Goal: Task Accomplishment & Management: Manage account settings

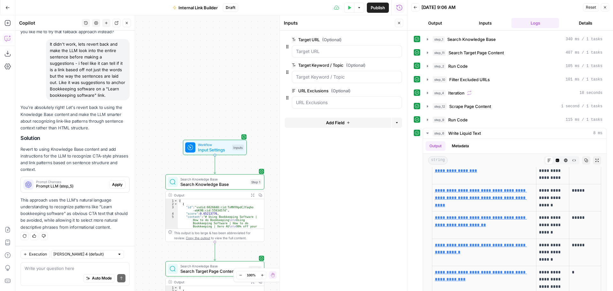
scroll to position [7142, 0]
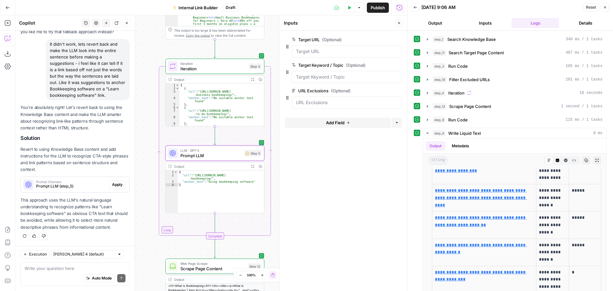
click at [112, 185] on span "Apply" at bounding box center [117, 185] width 11 height 6
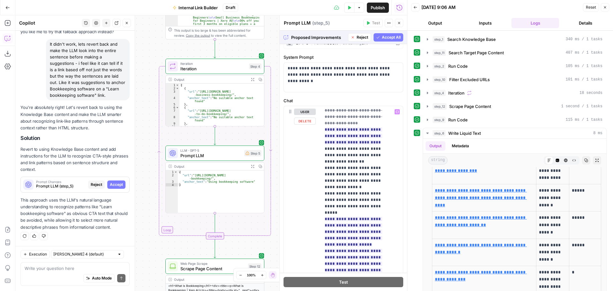
scroll to position [243, 0]
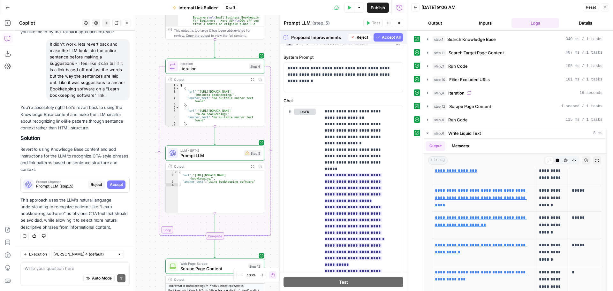
click at [382, 38] on span "Accept All" at bounding box center [391, 37] width 19 height 6
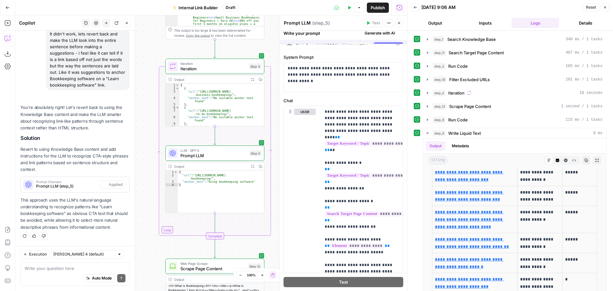
scroll to position [0, 0]
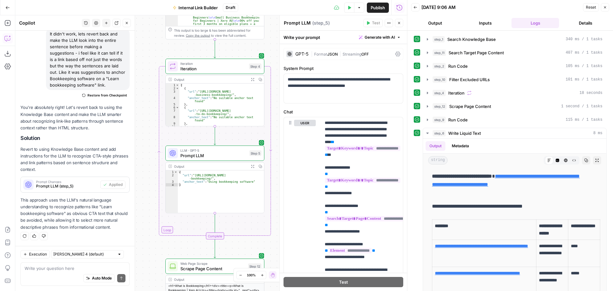
click at [601, 8] on button "Close" at bounding box center [605, 7] width 8 height 8
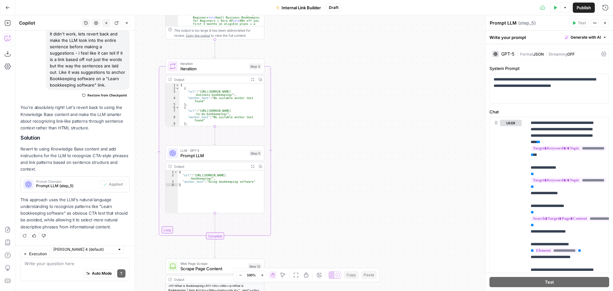
scroll to position [7152, 0]
click at [555, 8] on icon "button" at bounding box center [556, 8] width 3 height 4
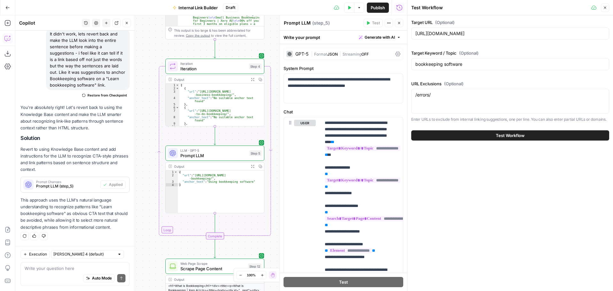
drag, startPoint x: 606, startPoint y: 5, endPoint x: 387, endPoint y: 22, distance: 220.1
click at [606, 6] on button "Close" at bounding box center [605, 8] width 8 height 8
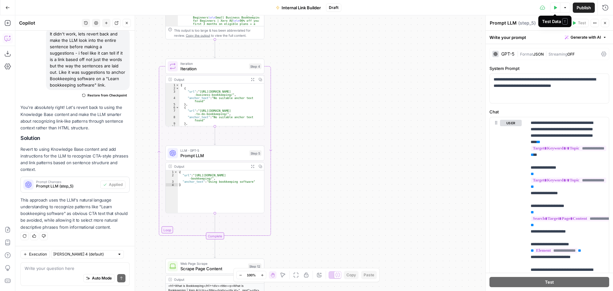
click at [552, 10] on button "Test Data" at bounding box center [555, 8] width 10 height 10
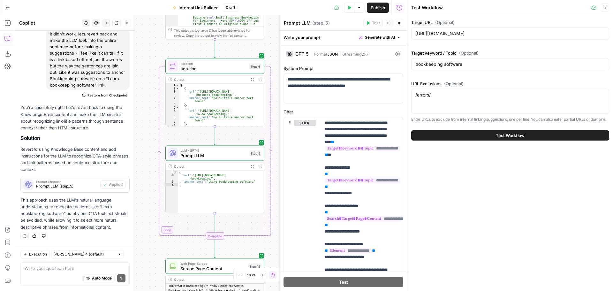
click at [485, 134] on button "Test Workflow" at bounding box center [510, 135] width 198 height 10
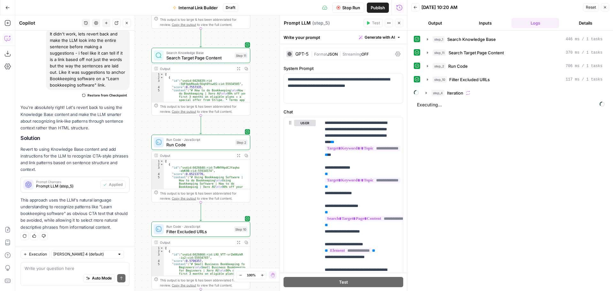
drag, startPoint x: 143, startPoint y: 122, endPoint x: 129, endPoint y: 116, distance: 15.2
click at [129, 116] on body "XeroOps New Home Browse Insights Opportunities Your Data Recent Grids Reddit Co…" at bounding box center [306, 145] width 613 height 291
click at [426, 92] on icon "button" at bounding box center [426, 93] width 1 height 2
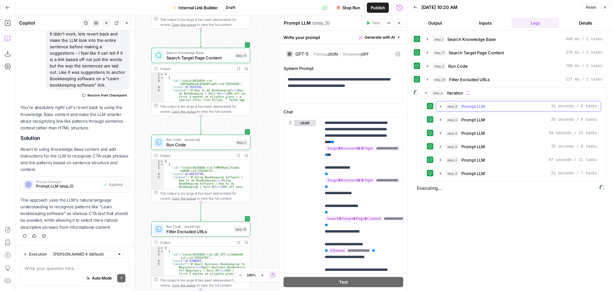
click at [440, 106] on icon "button" at bounding box center [440, 106] width 5 height 5
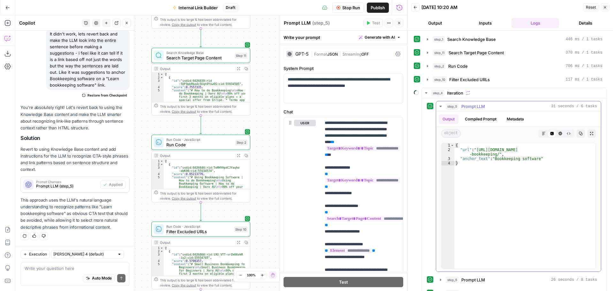
click at [440, 106] on icon "button" at bounding box center [440, 106] width 5 height 5
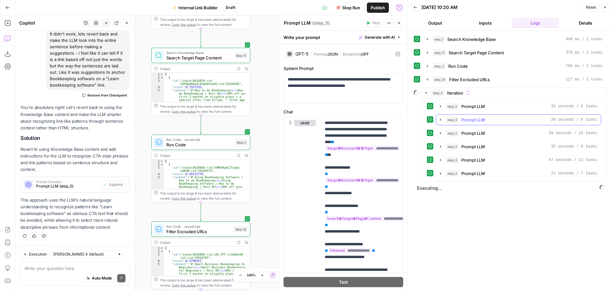
click at [442, 120] on icon "button" at bounding box center [440, 119] width 5 height 5
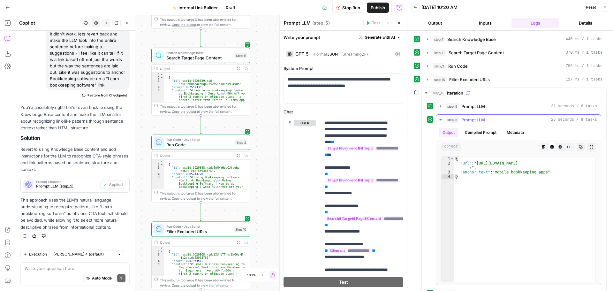
click at [441, 120] on icon "button" at bounding box center [441, 119] width 2 height 1
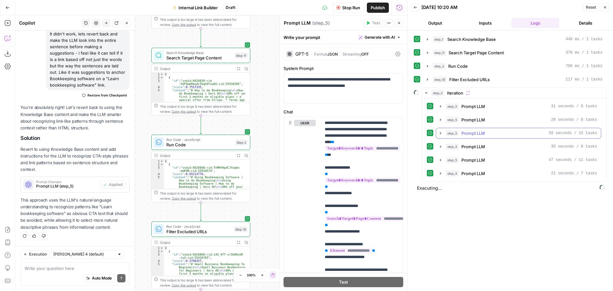
click at [441, 133] on icon "button" at bounding box center [440, 133] width 5 height 5
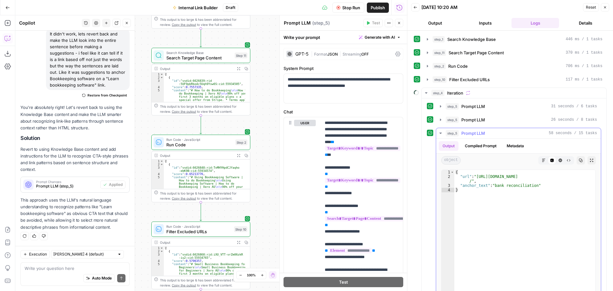
click at [441, 133] on icon "button" at bounding box center [441, 133] width 2 height 1
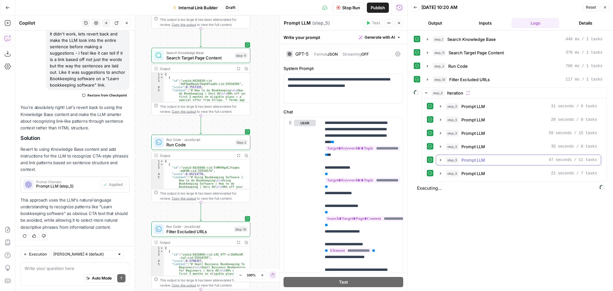
click at [441, 160] on icon "button" at bounding box center [440, 160] width 1 height 2
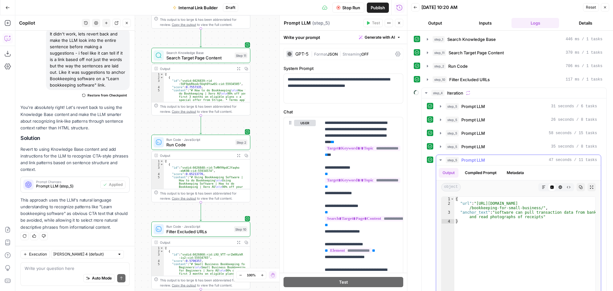
click at [441, 160] on icon "button" at bounding box center [441, 159] width 2 height 1
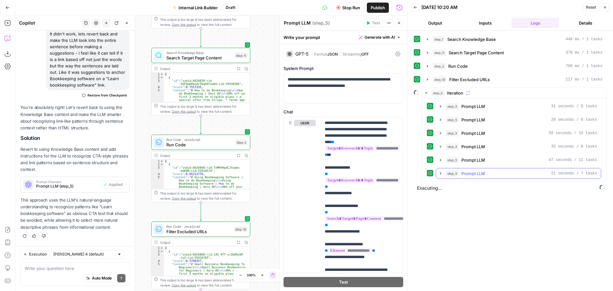
click at [441, 173] on icon "button" at bounding box center [440, 173] width 1 height 2
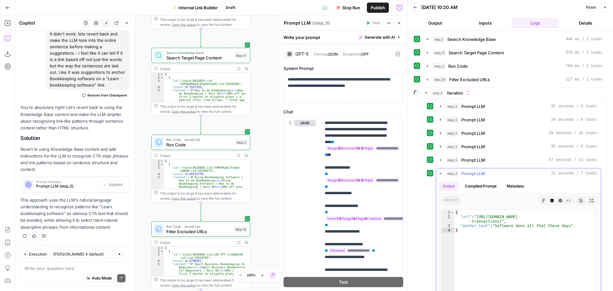
click at [441, 173] on icon "button" at bounding box center [441, 173] width 2 height 1
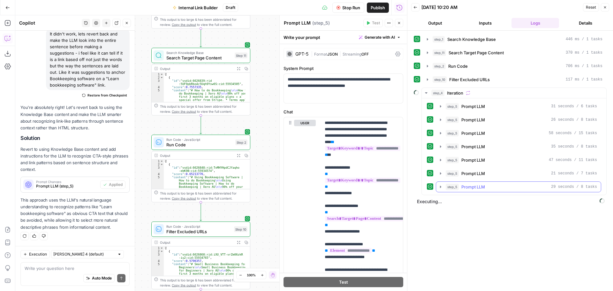
click at [440, 152] on button "step_5 Prompt LLM 35 seconds / 8 tasks" at bounding box center [518, 147] width 165 height 10
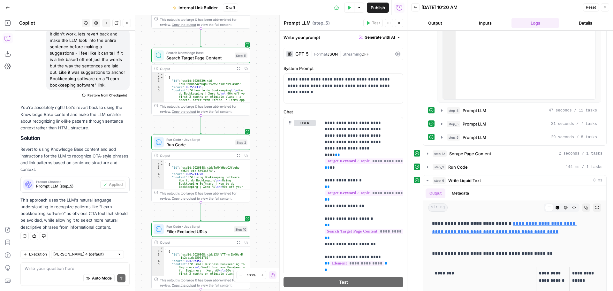
scroll to position [428, 0]
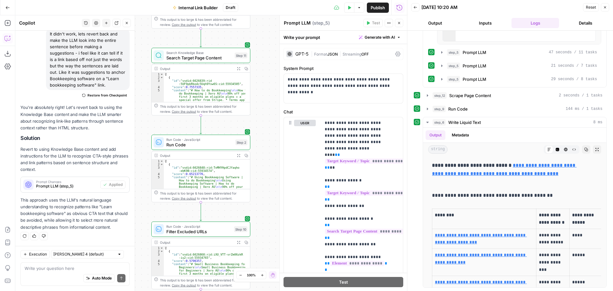
click at [416, 94] on icon at bounding box center [417, 95] width 4 height 4
click at [425, 95] on button "step_12 Scrape Page Content 2 seconds / 1 tasks" at bounding box center [514, 95] width 183 height 10
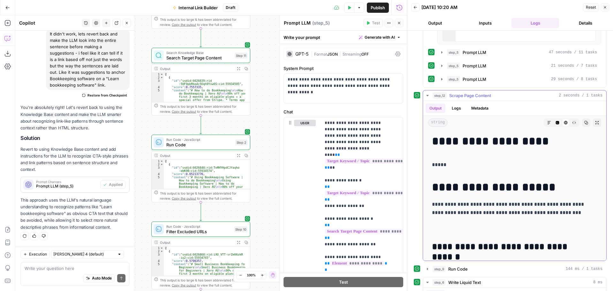
click at [426, 95] on icon "button" at bounding box center [427, 95] width 5 height 5
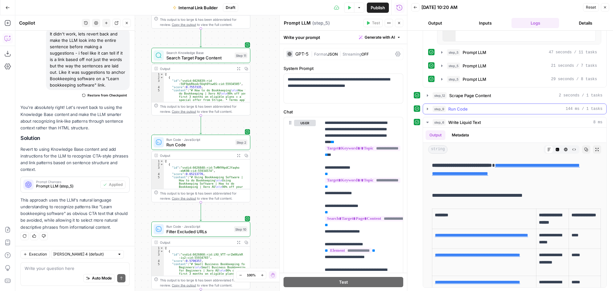
click at [427, 110] on icon "button" at bounding box center [427, 108] width 5 height 5
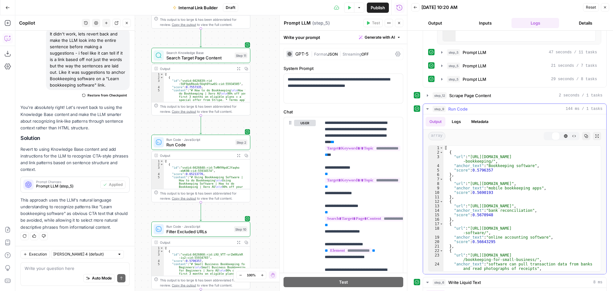
click at [427, 110] on icon "button" at bounding box center [427, 108] width 5 height 5
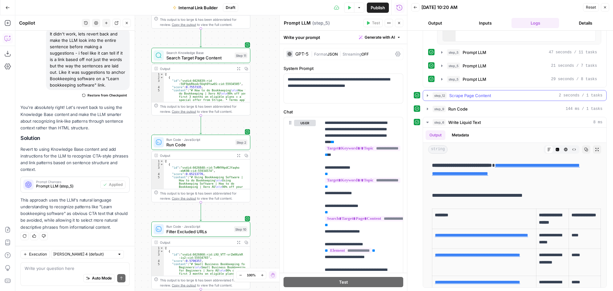
click at [428, 97] on icon "button" at bounding box center [427, 95] width 5 height 5
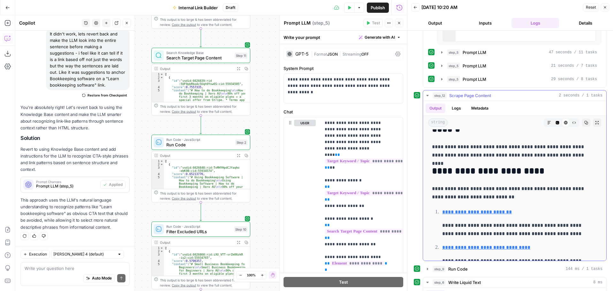
scroll to position [256, 0]
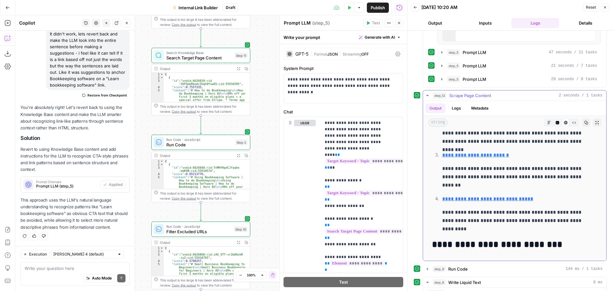
click at [427, 95] on icon "button" at bounding box center [427, 95] width 5 height 5
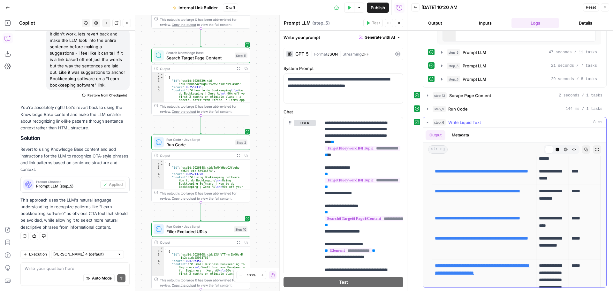
scroll to position [32, 0]
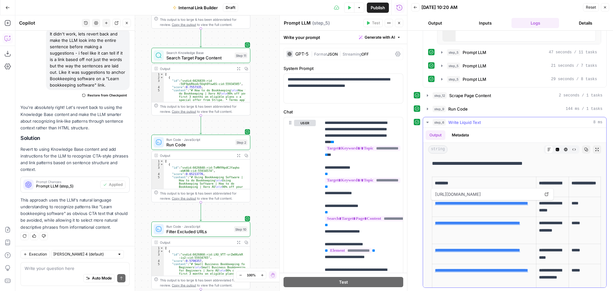
click at [464, 204] on link "**********" at bounding box center [481, 203] width 93 height 4
click at [550, 229] on p "**********" at bounding box center [552, 230] width 27 height 22
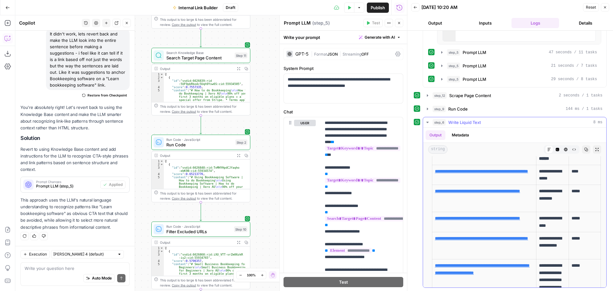
scroll to position [96, 0]
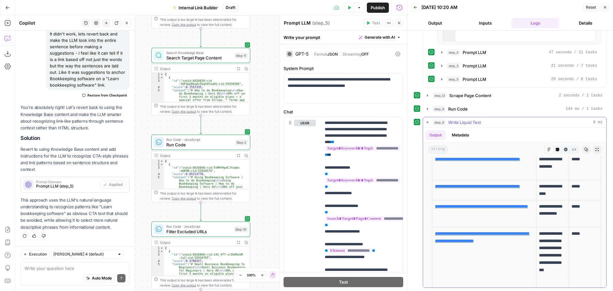
click at [471, 210] on p "**********" at bounding box center [484, 206] width 99 height 7
click at [463, 209] on link "**********" at bounding box center [481, 206] width 93 height 4
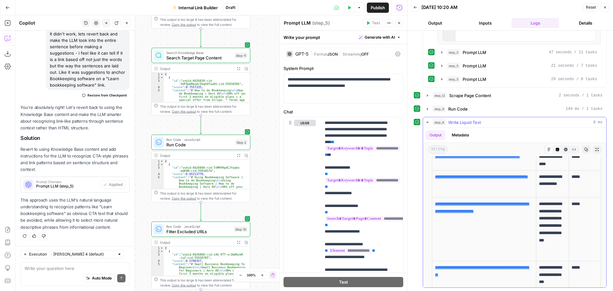
scroll to position [157, 0]
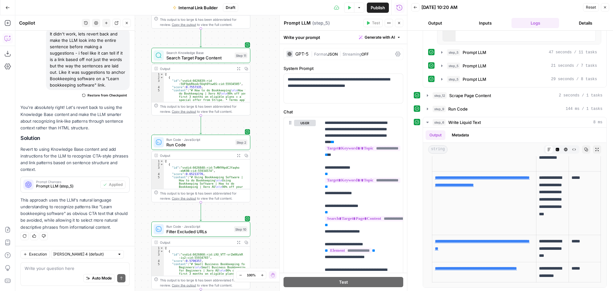
click at [77, 7] on div "Go Back Internal Link Builder Draft Test Data Options Publish Run History" at bounding box center [203, 7] width 407 height 15
click at [7, 8] on icon "button" at bounding box center [7, 7] width 4 height 4
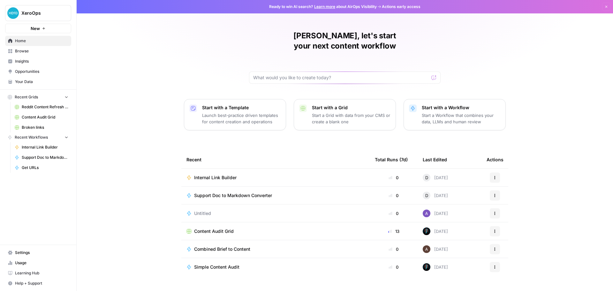
click at [29, 254] on span "Settings" at bounding box center [41, 253] width 53 height 6
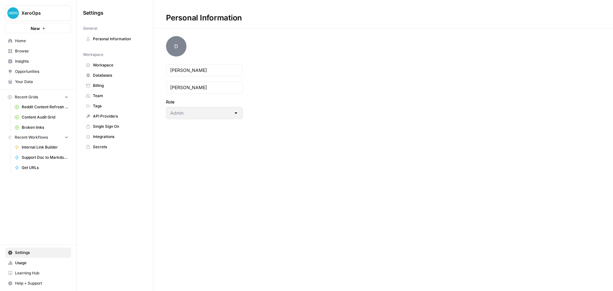
click at [111, 73] on span "Databases" at bounding box center [118, 76] width 51 height 6
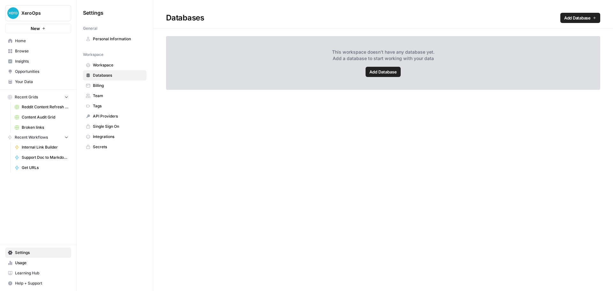
click at [113, 65] on span "Workspace" at bounding box center [118, 65] width 51 height 6
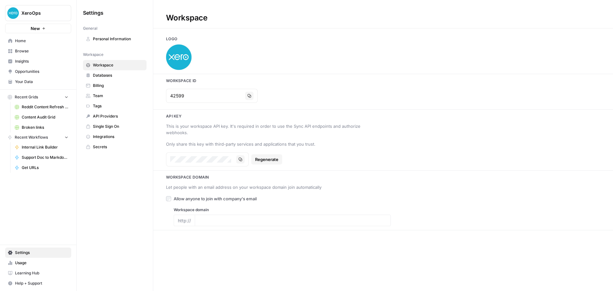
type input "[DOMAIN_NAME]"
click at [111, 73] on link "Databases" at bounding box center [115, 75] width 64 height 10
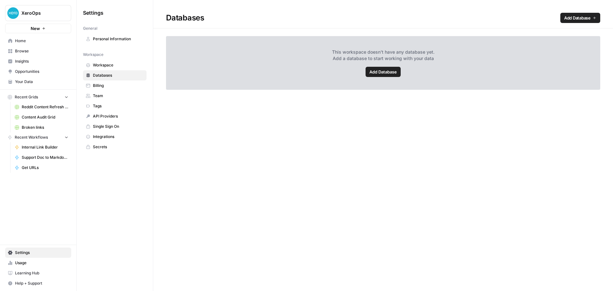
click at [381, 68] on link "Add Database" at bounding box center [383, 72] width 35 height 10
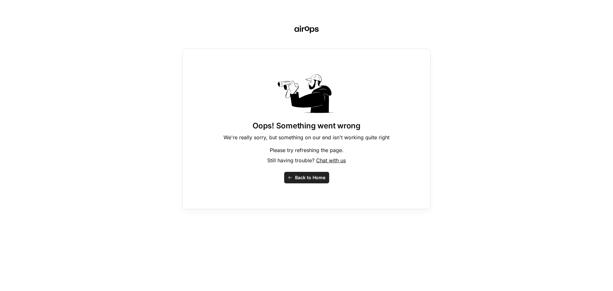
click at [310, 181] on button "Back to Home" at bounding box center [306, 177] width 45 height 11
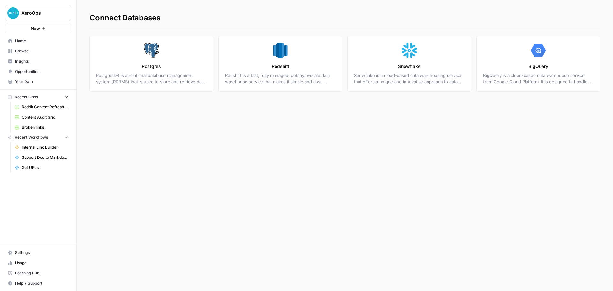
click at [166, 189] on div "Connect Databases Postgres PostgresDB is a relational database management syste…" at bounding box center [345, 145] width 537 height 291
click at [27, 71] on span "Opportunities" at bounding box center [41, 72] width 53 height 6
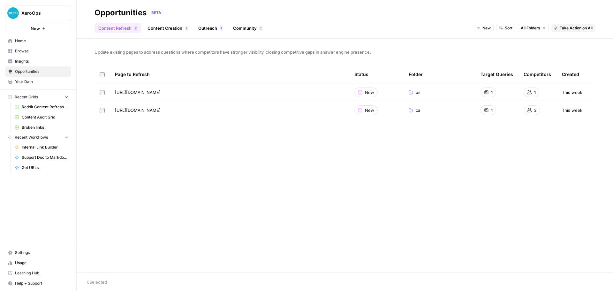
click at [27, 62] on span "Insights" at bounding box center [41, 61] width 53 height 6
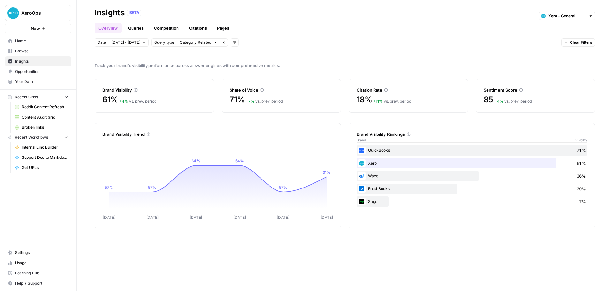
click at [30, 261] on span "Usage" at bounding box center [41, 263] width 53 height 6
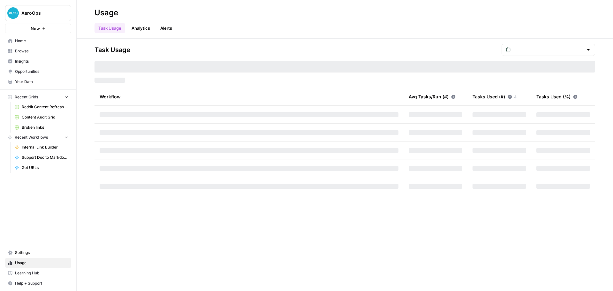
type input "October Tasks"
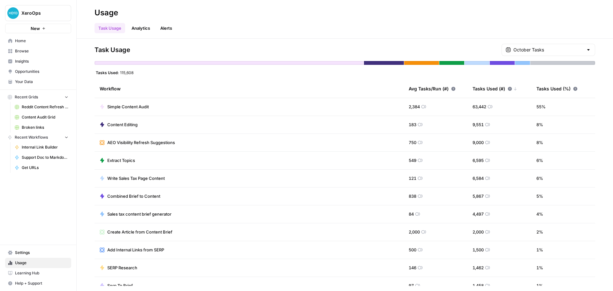
click at [31, 252] on span "Settings" at bounding box center [41, 253] width 53 height 6
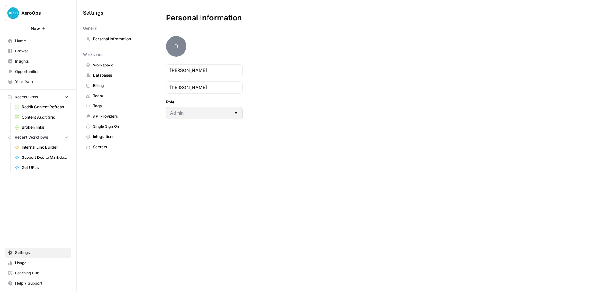
click at [108, 75] on span "Databases" at bounding box center [118, 76] width 51 height 6
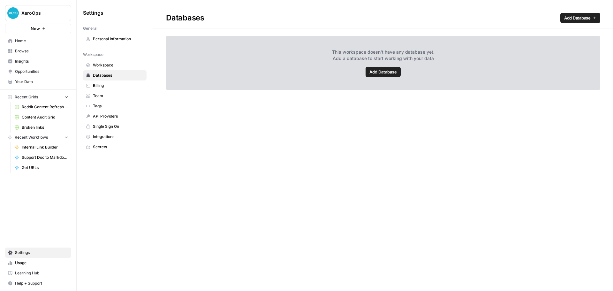
click at [36, 80] on span "Your Data" at bounding box center [41, 82] width 53 height 6
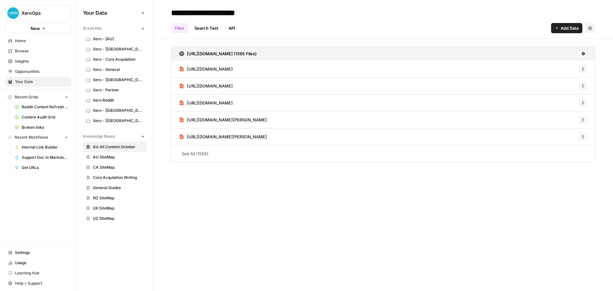
click at [235, 13] on input "**********" at bounding box center [220, 12] width 102 height 13
drag, startPoint x: 229, startPoint y: 13, endPoint x: 293, endPoint y: 15, distance: 63.6
click at [293, 15] on div "**********" at bounding box center [383, 13] width 424 height 10
drag, startPoint x: 197, startPoint y: 12, endPoint x: 185, endPoint y: 12, distance: 12.1
click at [185, 12] on input "**********" at bounding box center [220, 12] width 102 height 13
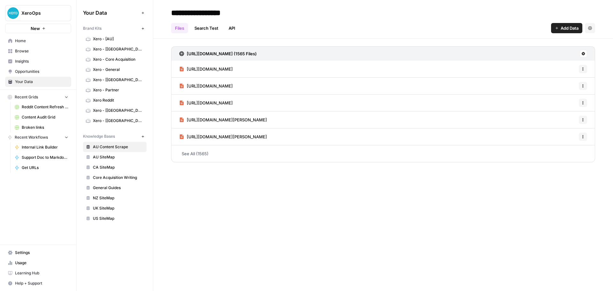
type input "**********"
click at [323, 16] on div "**********" at bounding box center [383, 13] width 424 height 10
click at [323, 71] on div "https://www.xero.com/au/certifications/ Options" at bounding box center [383, 69] width 424 height 17
click at [590, 29] on icon "button" at bounding box center [590, 28] width 4 height 4
click at [589, 29] on icon "button" at bounding box center [590, 28] width 4 height 4
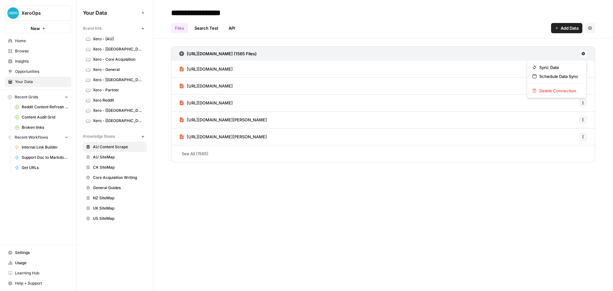
click at [583, 56] on button at bounding box center [584, 54] width 8 height 8
click at [206, 27] on link "Search Test" at bounding box center [207, 28] width 32 height 10
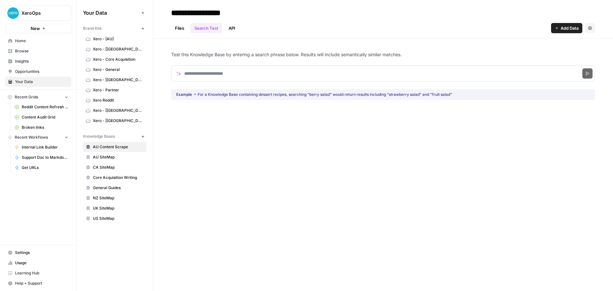
click at [182, 27] on link "Files" at bounding box center [179, 28] width 17 height 10
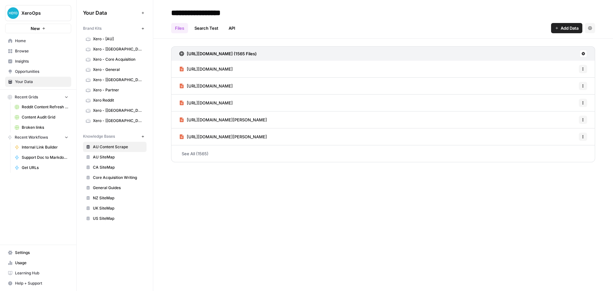
click at [582, 52] on icon at bounding box center [584, 54] width 4 height 4
click at [583, 68] on icon "button" at bounding box center [583, 69] width 4 height 4
click at [528, 71] on div "https://www.xero.com/au/certifications/ Options" at bounding box center [383, 69] width 424 height 17
click at [438, 69] on div "https://www.xero.com/au/certifications/ Options" at bounding box center [383, 69] width 424 height 17
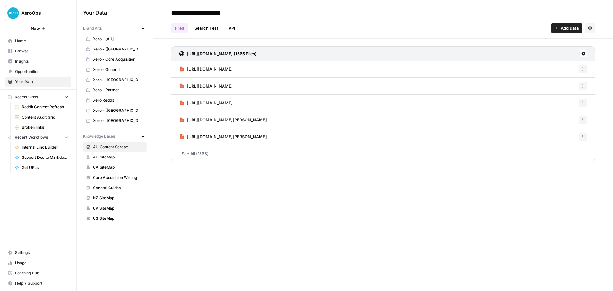
click at [221, 67] on span "https://www.xero.com/au/certifications/" at bounding box center [210, 69] width 46 height 6
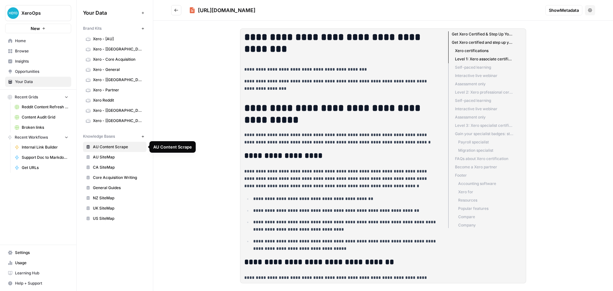
click at [142, 137] on icon "button" at bounding box center [143, 137] width 4 height 4
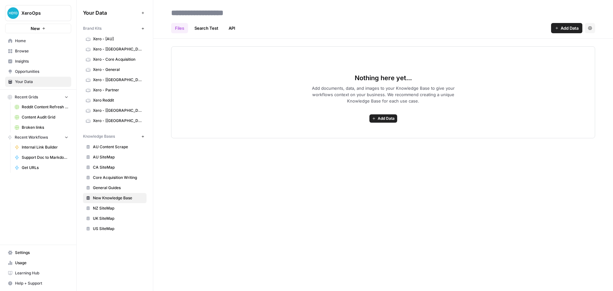
click at [387, 117] on span "Add Data" at bounding box center [386, 119] width 17 height 6
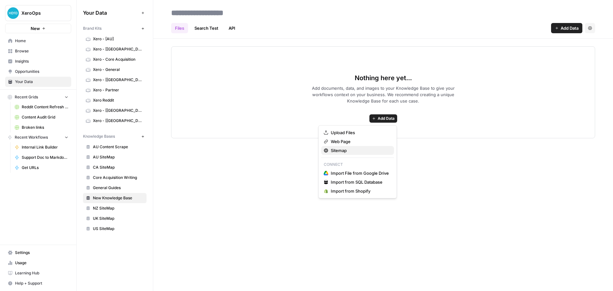
click at [361, 152] on span "Sitemap" at bounding box center [360, 150] width 58 height 6
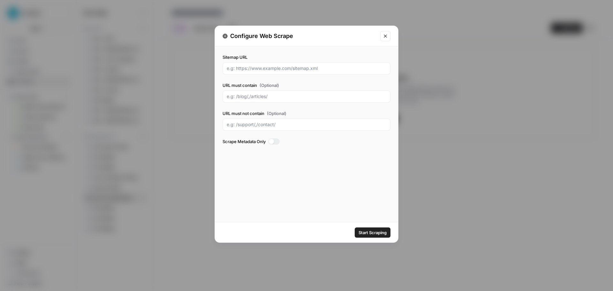
click at [273, 141] on div at bounding box center [271, 141] width 5 height 5
click at [273, 142] on div at bounding box center [273, 141] width 11 height 6
click at [387, 38] on icon "Close modal" at bounding box center [385, 36] width 5 height 5
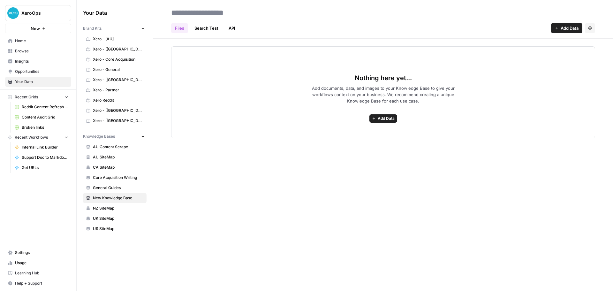
click at [255, 155] on div "Files Search Test API Add Data Settings Nothing here yet... Add documents, data…" at bounding box center [383, 145] width 460 height 291
click at [385, 118] on span "Add Data" at bounding box center [386, 119] width 17 height 6
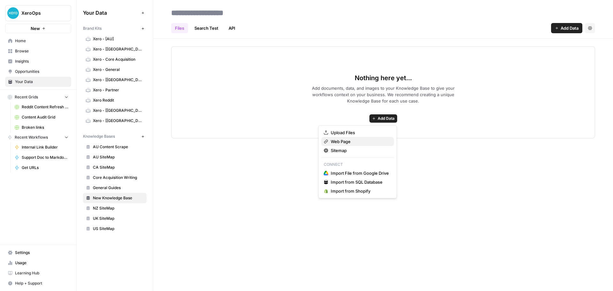
click at [368, 141] on span "Web Page" at bounding box center [360, 141] width 58 height 6
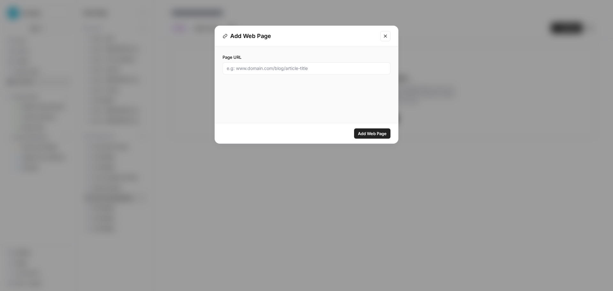
click at [389, 39] on button "Close modal" at bounding box center [385, 36] width 10 height 10
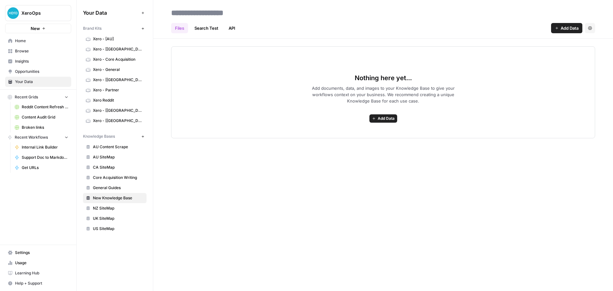
click at [377, 122] on button "Add Data" at bounding box center [384, 118] width 28 height 8
click at [223, 168] on div "Files Search Test API Add Data Settings Nothing here yet... Add documents, data…" at bounding box center [383, 145] width 460 height 291
click at [217, 27] on link "Search Test" at bounding box center [207, 28] width 32 height 10
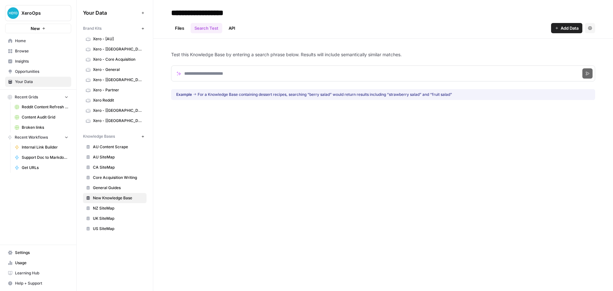
click at [231, 27] on link "API" at bounding box center [232, 28] width 14 height 10
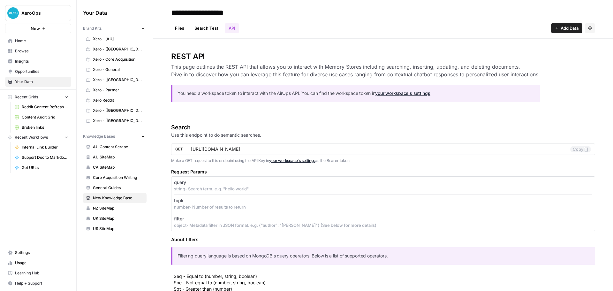
click at [586, 30] on button "Settings" at bounding box center [590, 28] width 10 height 10
click at [580, 41] on span "Delete Knowledge Base" at bounding box center [559, 43] width 47 height 6
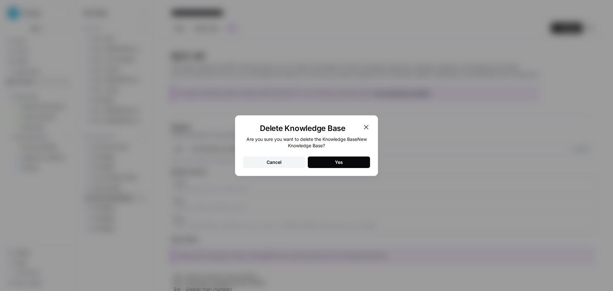
click at [319, 161] on button "Yes" at bounding box center [339, 162] width 62 height 11
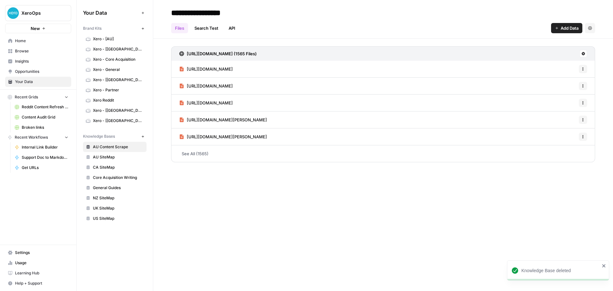
click at [233, 70] on span "https://www.xero.com/au/certifications/" at bounding box center [210, 69] width 46 height 6
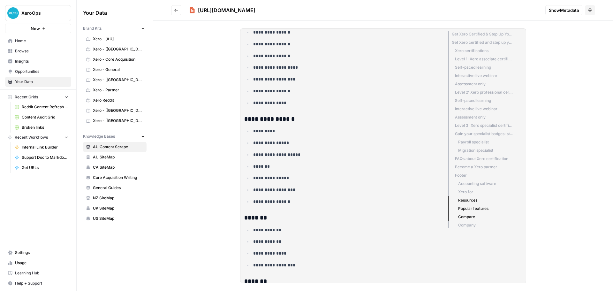
scroll to position [1938, 0]
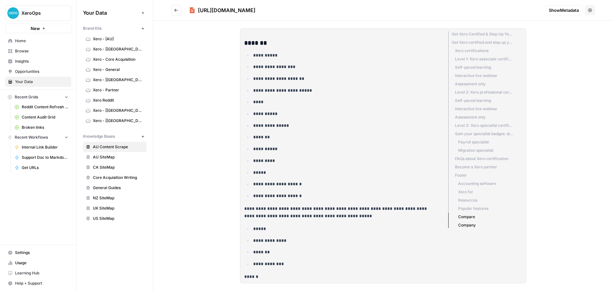
click at [178, 12] on button "Go back" at bounding box center [176, 10] width 10 height 10
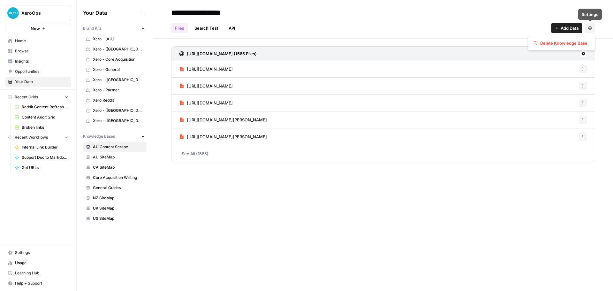
click at [588, 26] on button "Settings" at bounding box center [590, 28] width 10 height 10
click at [588, 27] on button "Settings" at bounding box center [590, 28] width 10 height 10
click at [584, 54] on icon at bounding box center [584, 54] width 4 height 4
click at [564, 75] on span "Schedule Data Sync" at bounding box center [559, 76] width 39 height 6
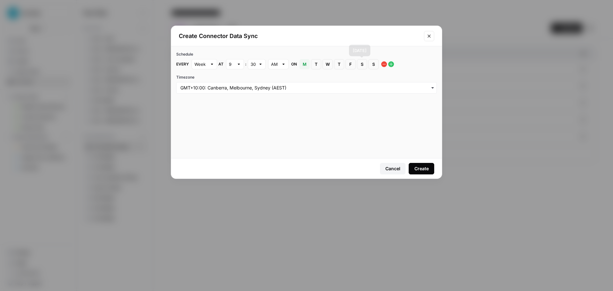
click at [370, 64] on button "S Sunday" at bounding box center [374, 64] width 10 height 10
click at [303, 66] on span "M" at bounding box center [305, 64] width 4 height 6
click at [422, 170] on div "Create" at bounding box center [422, 168] width 14 height 6
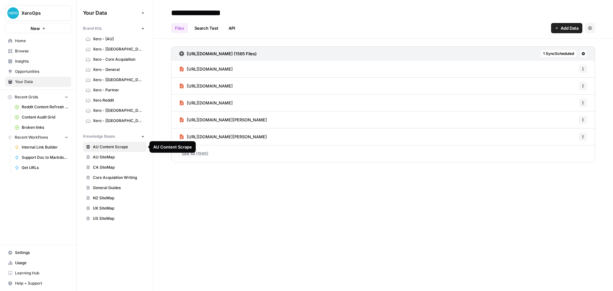
click at [110, 156] on span "AU SiteMap" at bounding box center [118, 157] width 51 height 6
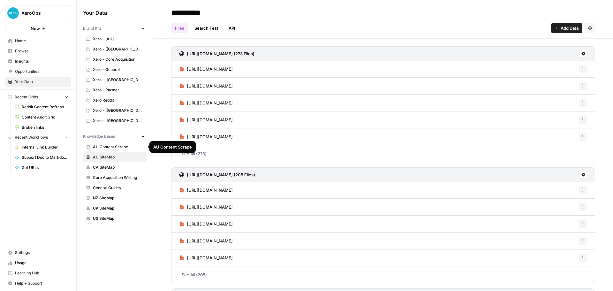
click at [216, 189] on span "https://www.xero.com/au/glossary/ebitda/" at bounding box center [210, 190] width 46 height 6
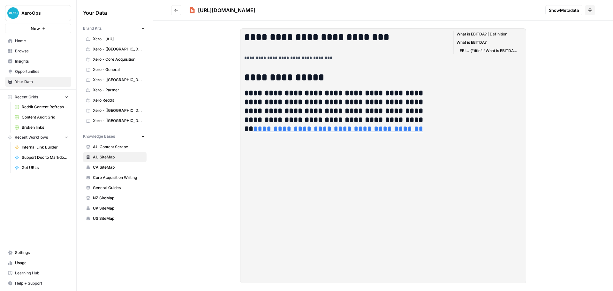
click at [178, 11] on icon "Go back" at bounding box center [176, 10] width 4 height 4
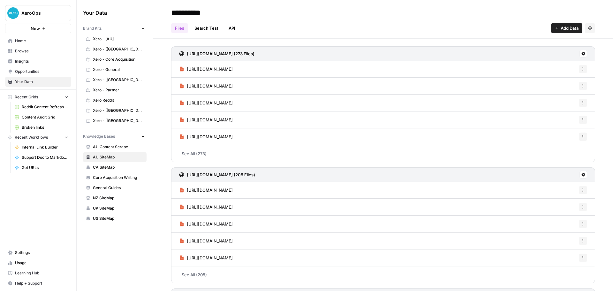
click at [113, 146] on span "AU Content Scrape" at bounding box center [118, 147] width 51 height 6
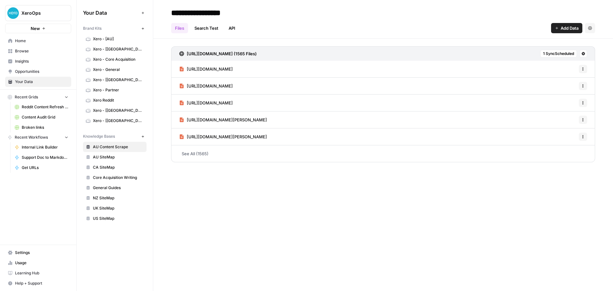
click at [211, 30] on link "Search Test" at bounding box center [207, 28] width 32 height 10
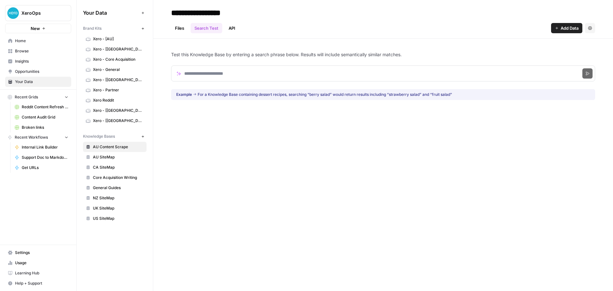
click at [235, 29] on link "API" at bounding box center [232, 28] width 14 height 10
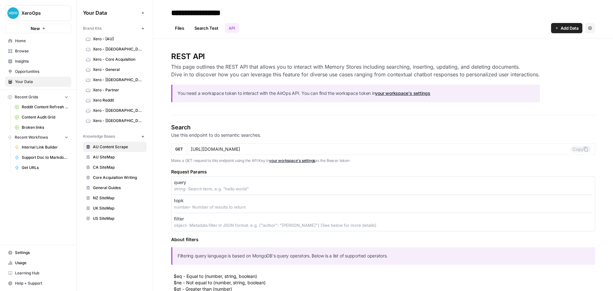
click at [184, 30] on link "Files" at bounding box center [179, 28] width 17 height 10
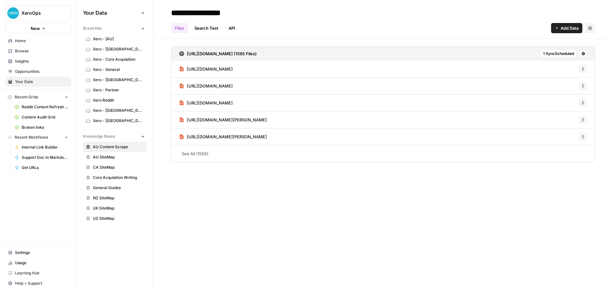
click at [196, 154] on link "See All (1565)" at bounding box center [383, 153] width 424 height 17
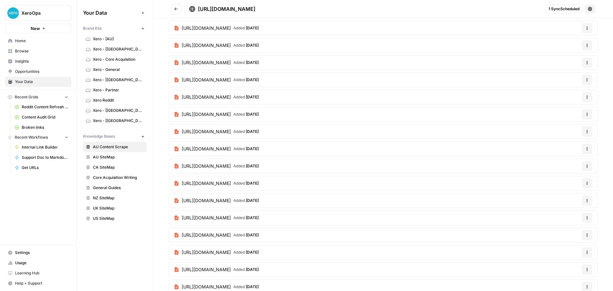
scroll to position [1499, 0]
click at [231, 64] on span "https://www.xero.com/au/find-advisors/australia/victoria/geelong-city/" at bounding box center [206, 62] width 49 height 6
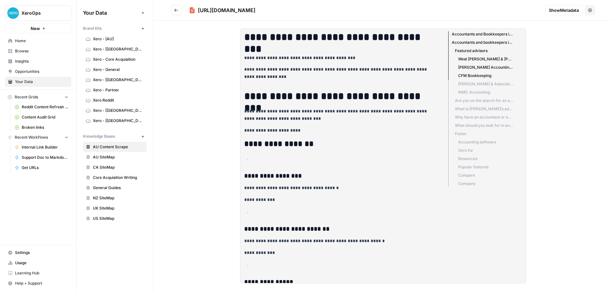
drag, startPoint x: 275, startPoint y: 107, endPoint x: 279, endPoint y: 165, distance: 57.6
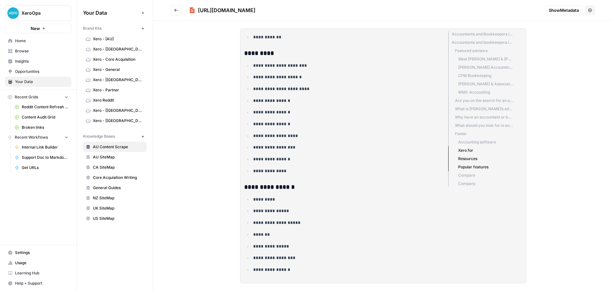
scroll to position [1150, 0]
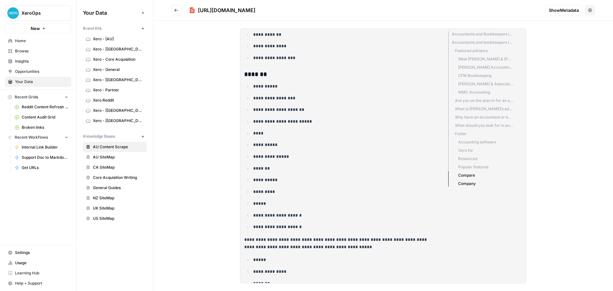
click at [559, 11] on span "Show Metadata" at bounding box center [564, 10] width 30 height 6
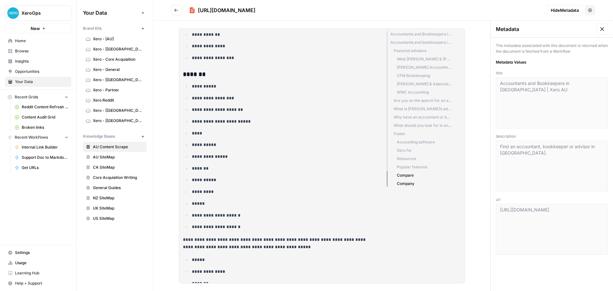
click at [602, 29] on icon at bounding box center [603, 29] width 4 height 4
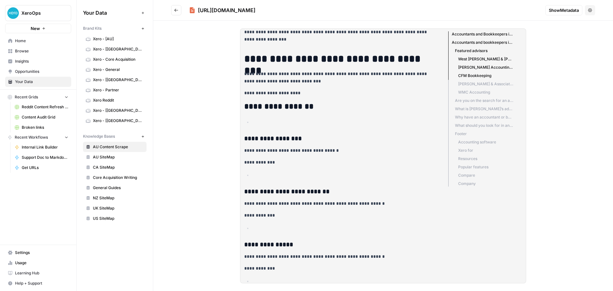
scroll to position [0, 0]
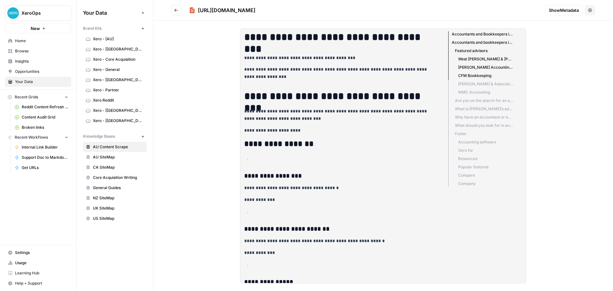
click at [452, 39] on li "Accountants and bookkeepers in Geelong" at bounding box center [480, 42] width 65 height 8
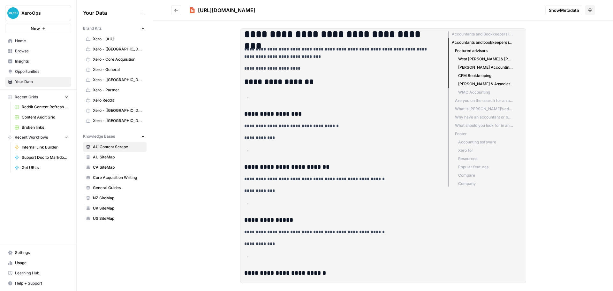
click at [471, 113] on li "Why have an accountant or bookkeeper?" at bounding box center [480, 117] width 65 height 8
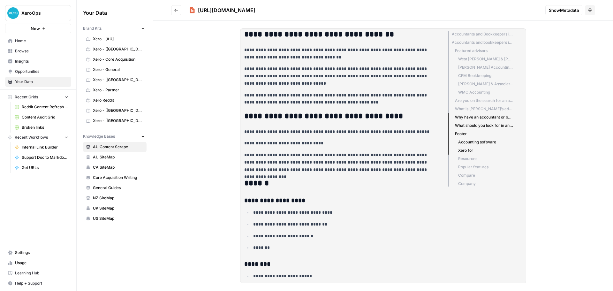
scroll to position [532, 0]
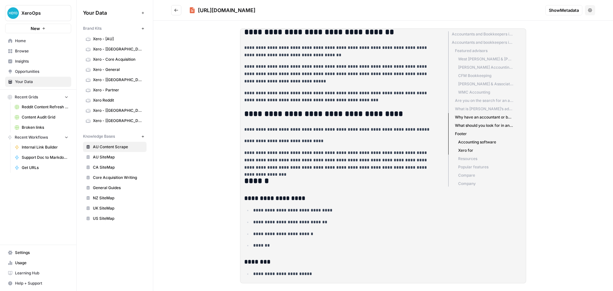
click at [475, 34] on li "Accountants and Bookkeepers in Geelong" at bounding box center [480, 34] width 65 height 7
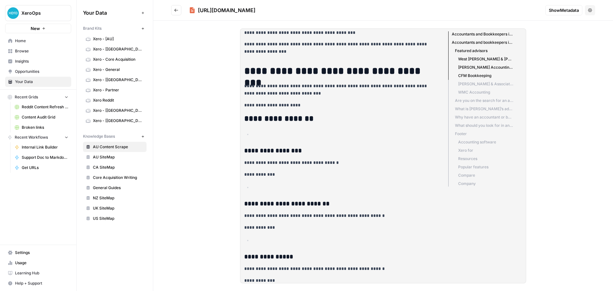
scroll to position [3, 0]
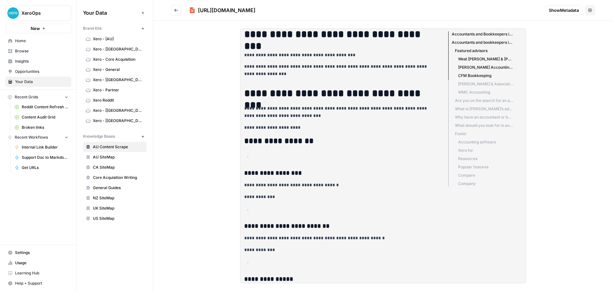
click at [260, 198] on p "**********" at bounding box center [341, 196] width 194 height 7
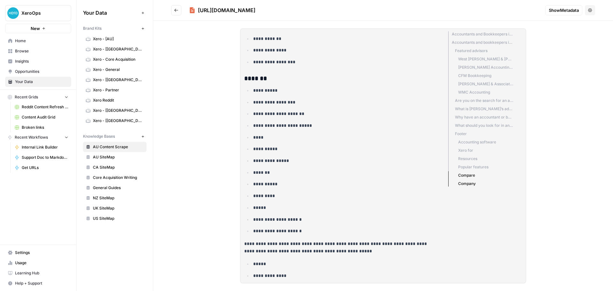
scroll to position [1183, 0]
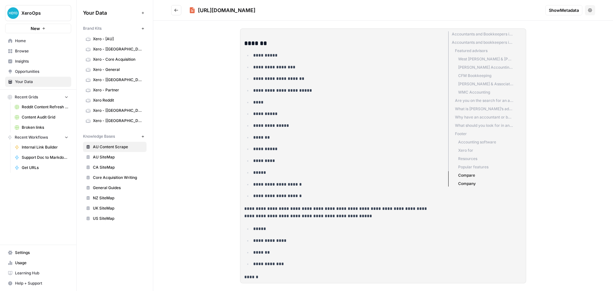
click at [178, 14] on button "Go back" at bounding box center [176, 10] width 10 height 10
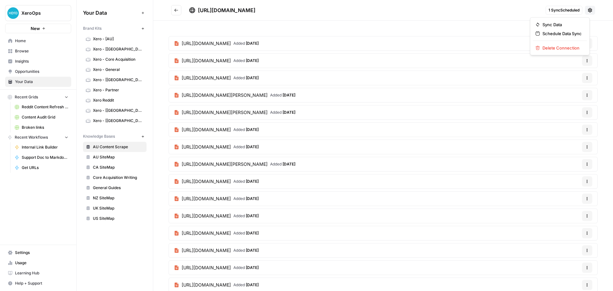
click at [588, 10] on button at bounding box center [590, 10] width 10 height 9
